Goal: Task Accomplishment & Management: Manage account settings

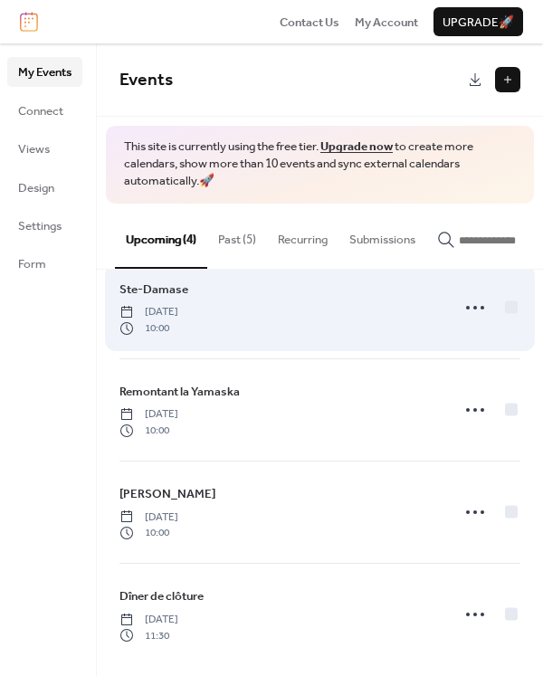
scroll to position [43, 0]
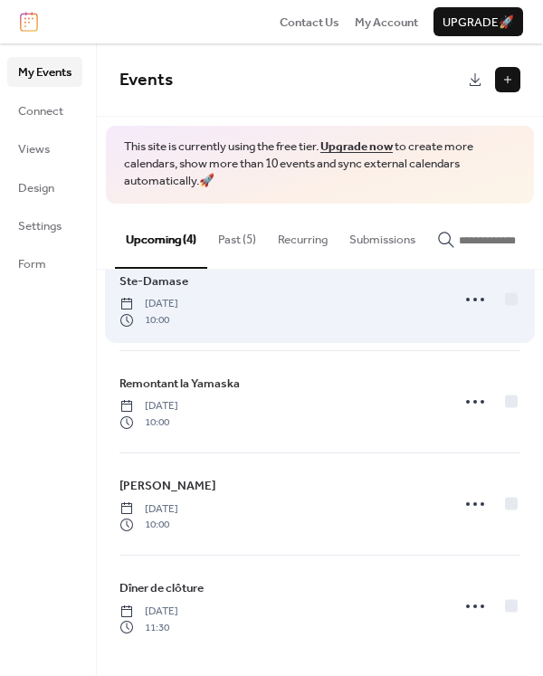
click at [184, 280] on span "Ste-Damase" at bounding box center [154, 282] width 69 height 18
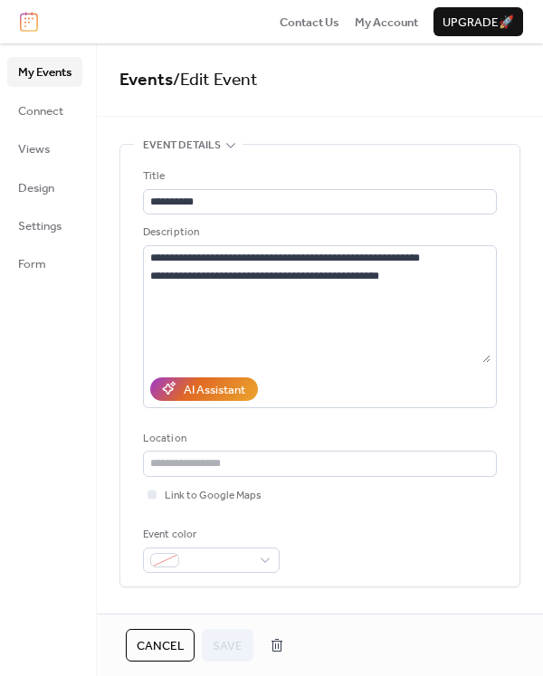
click at [158, 644] on span "Cancel" at bounding box center [160, 646] width 47 height 18
